Goal: Task Accomplishment & Management: Complete application form

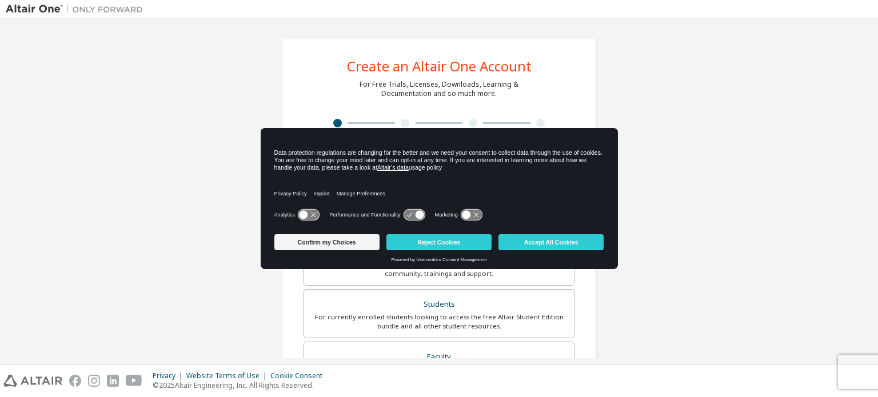
click at [690, 252] on div "Create an Altair One Account For Free Trials, Licenses, Downloads, Learning & D…" at bounding box center [439, 327] width 867 height 606
click at [677, 242] on div "Create an Altair One Account For Free Trials, Licenses, Downloads, Learning & D…" at bounding box center [439, 327] width 867 height 606
drag, startPoint x: 562, startPoint y: 178, endPoint x: 383, endPoint y: 209, distance: 181.1
click at [384, 209] on div "Data protection regulations are changing for the better and we need your consen…" at bounding box center [439, 179] width 357 height 101
click at [349, 249] on button "Confirm my Choices" at bounding box center [327, 242] width 105 height 16
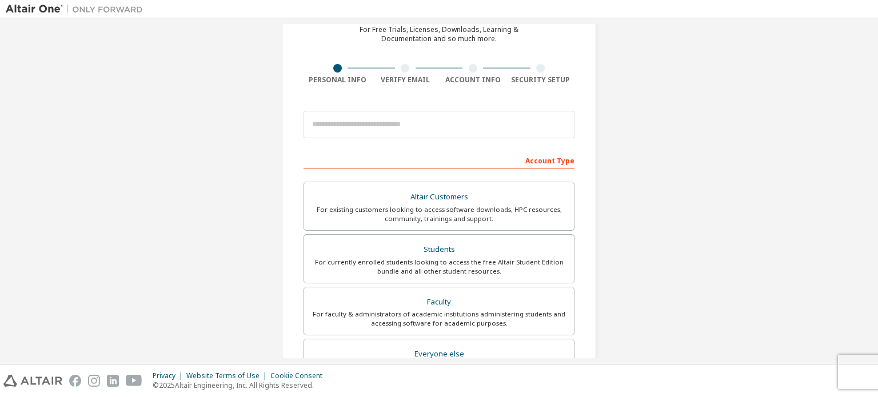
scroll to position [268, 0]
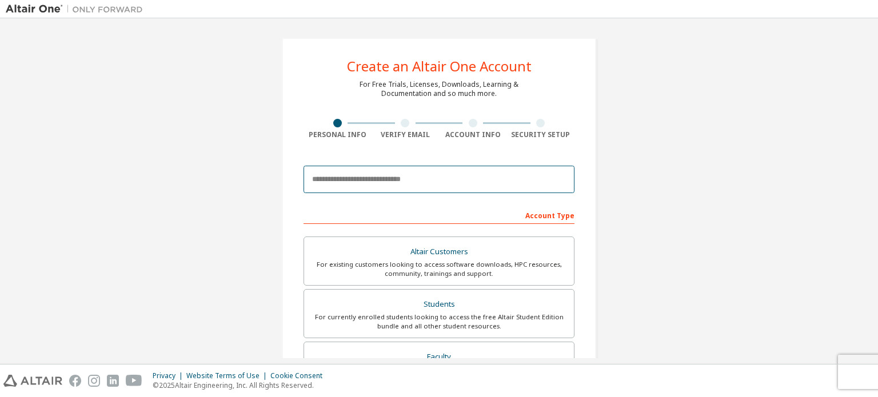
click at [466, 185] on input "email" at bounding box center [439, 179] width 271 height 27
type input "**********"
type input "*******"
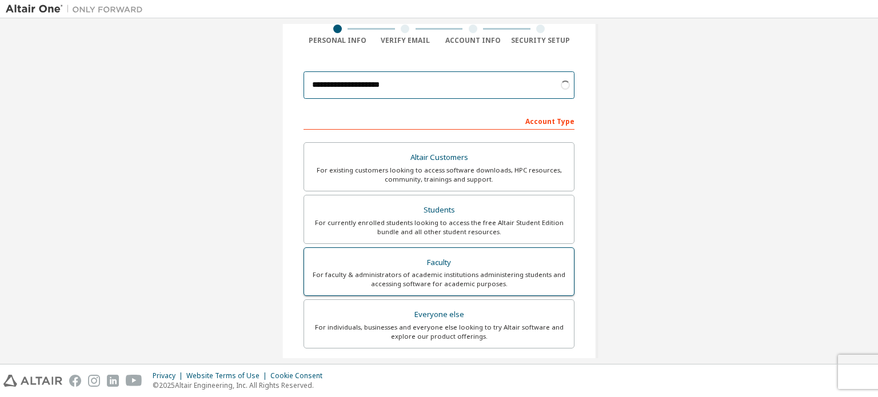
scroll to position [114, 0]
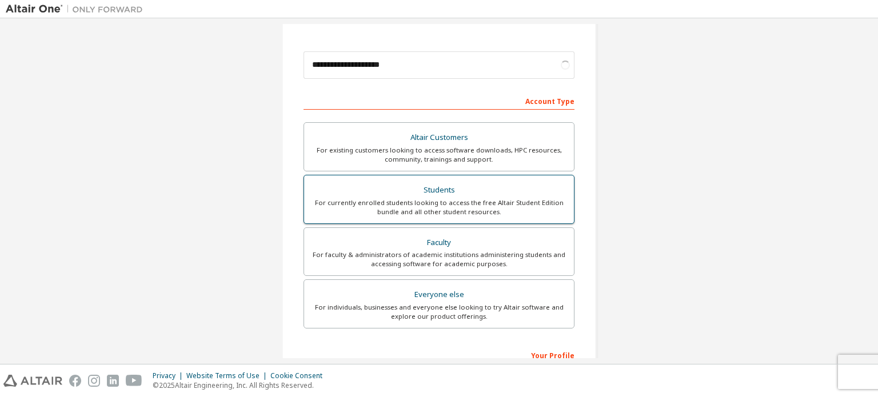
click at [462, 204] on div "For currently enrolled students looking to access the free Altair Student Editi…" at bounding box center [439, 207] width 256 height 18
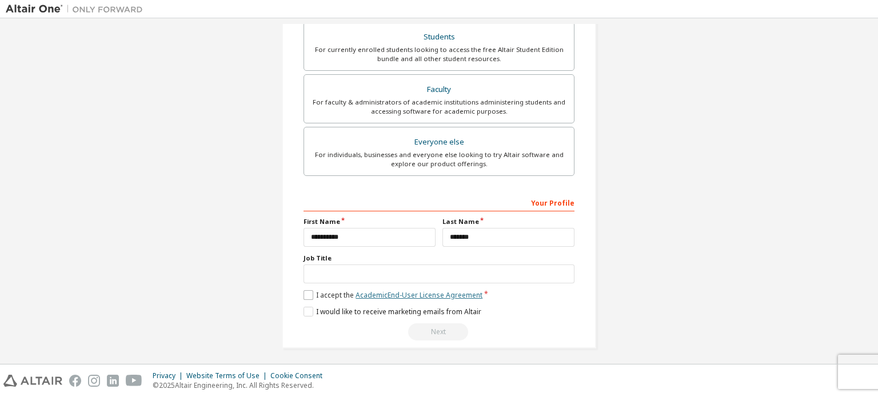
scroll to position [298, 0]
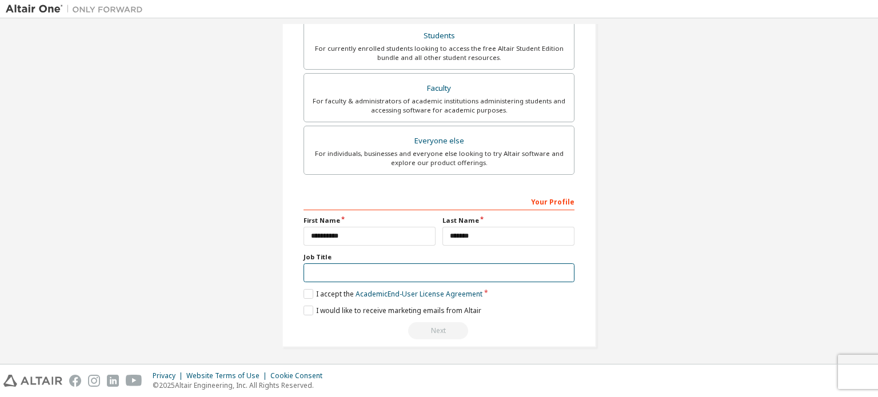
click at [397, 269] on input "text" at bounding box center [439, 273] width 271 height 19
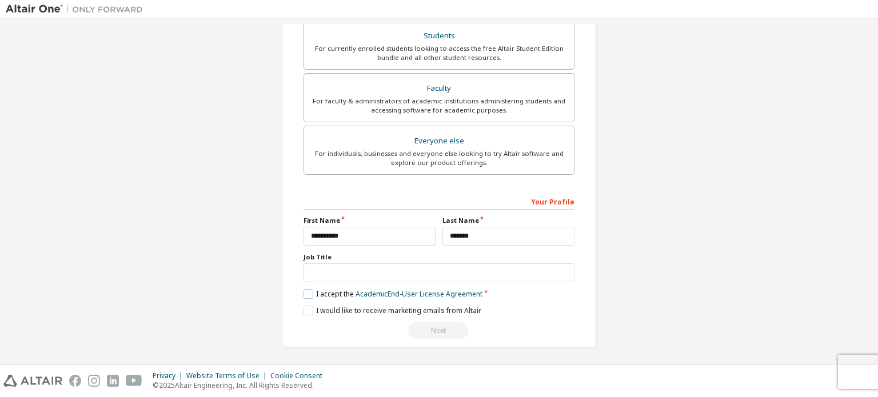
click at [329, 291] on label "I accept the Academic End-User License Agreement" at bounding box center [393, 294] width 179 height 10
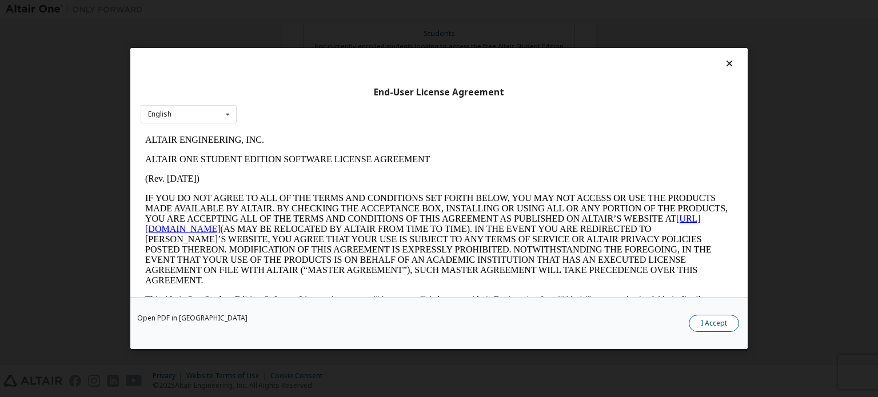
scroll to position [268, 0]
click at [695, 326] on button "I Accept" at bounding box center [714, 323] width 50 height 17
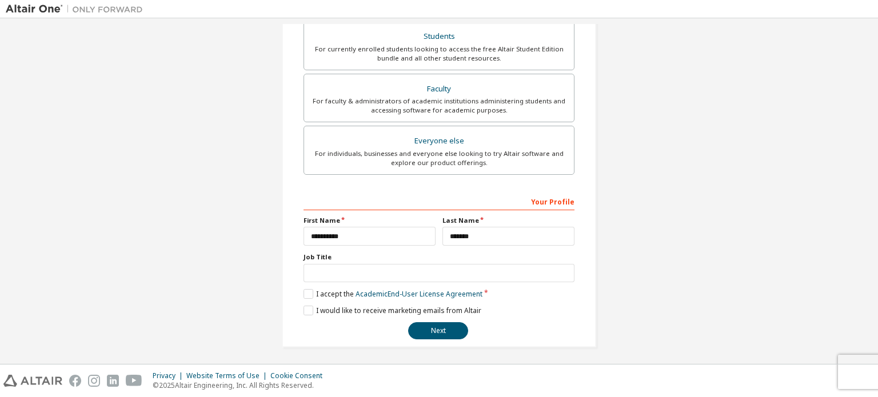
click at [311, 301] on div "**********" at bounding box center [439, 266] width 271 height 148
click at [310, 306] on label "I would like to receive marketing emails from Altair" at bounding box center [393, 311] width 178 height 10
click at [446, 333] on button "Next" at bounding box center [438, 331] width 60 height 17
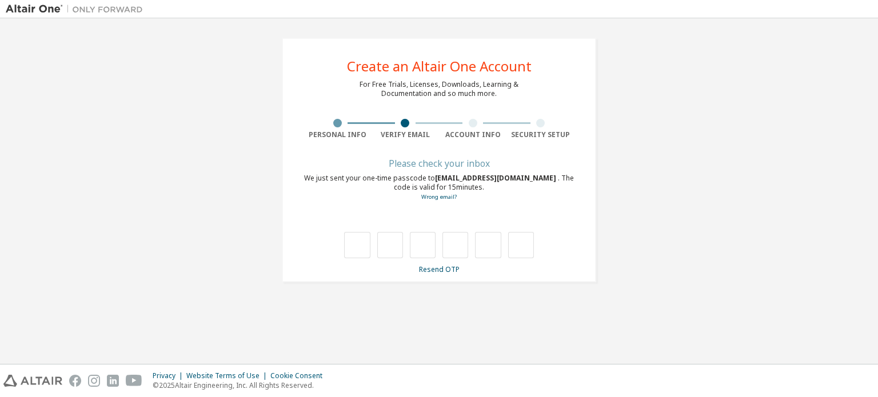
scroll to position [0, 0]
type input "*"
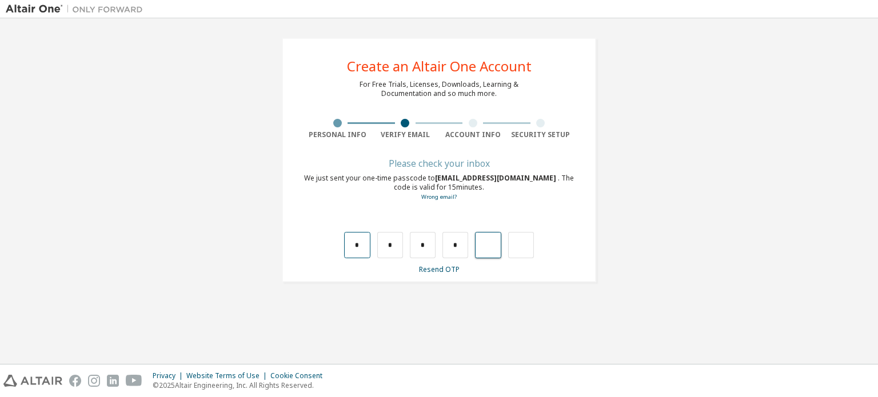
type input "*"
